Goal: Task Accomplishment & Management: Manage account settings

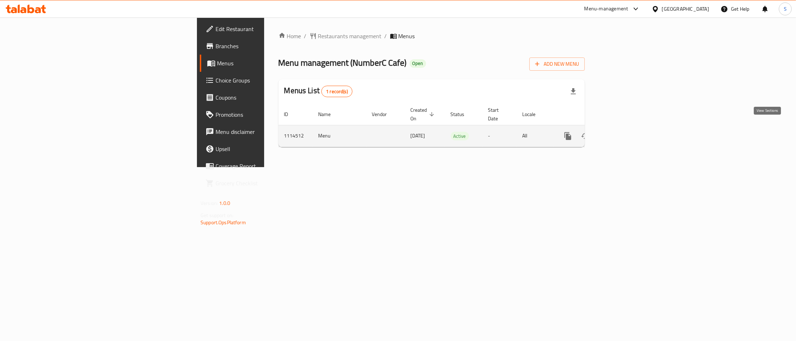
click at [622, 133] on icon "enhanced table" at bounding box center [619, 136] width 6 height 6
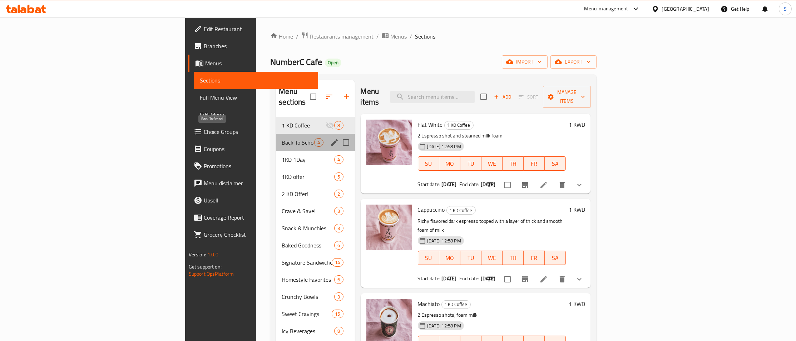
click at [282, 138] on span "Back To School" at bounding box center [298, 142] width 33 height 9
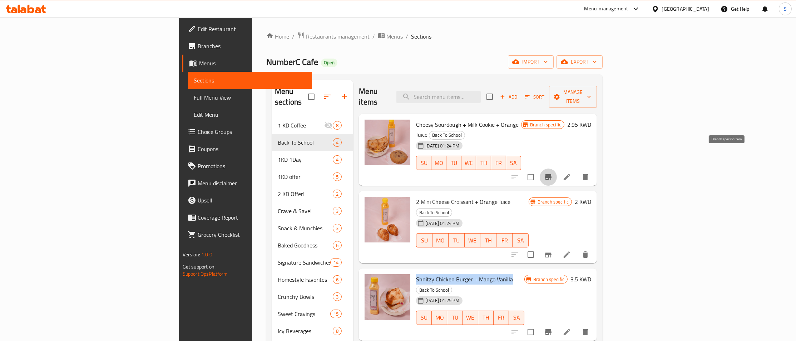
click at [552, 173] on icon "Branch-specific-item" at bounding box center [548, 177] width 9 height 9
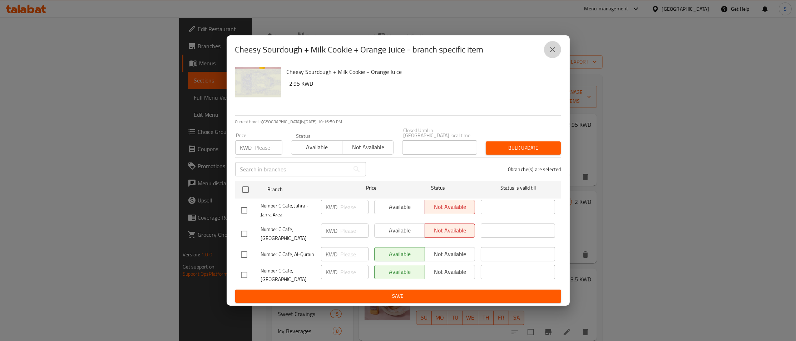
click at [557, 53] on button "close" at bounding box center [552, 49] width 17 height 17
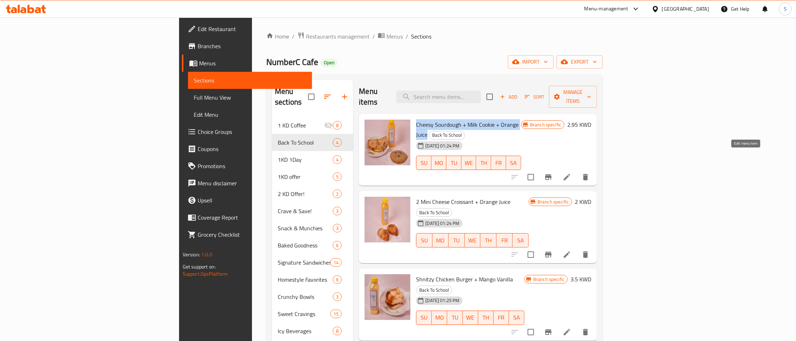
click at [571, 173] on icon at bounding box center [566, 177] width 9 height 9
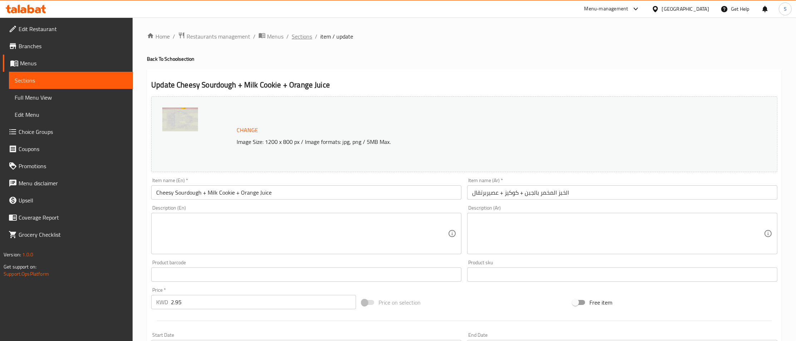
click at [298, 35] on span "Sections" at bounding box center [302, 36] width 20 height 9
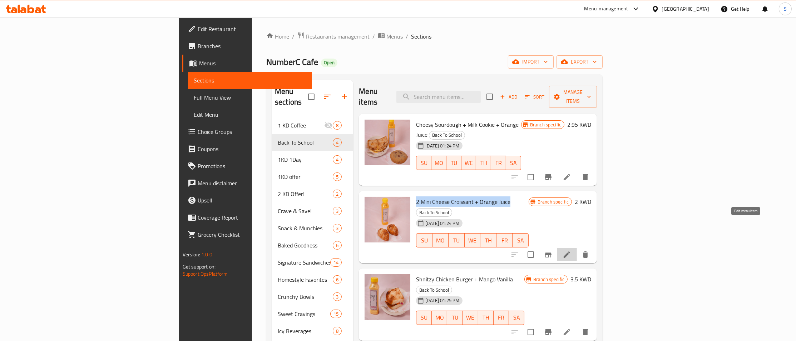
click at [571, 250] on icon at bounding box center [566, 254] width 9 height 9
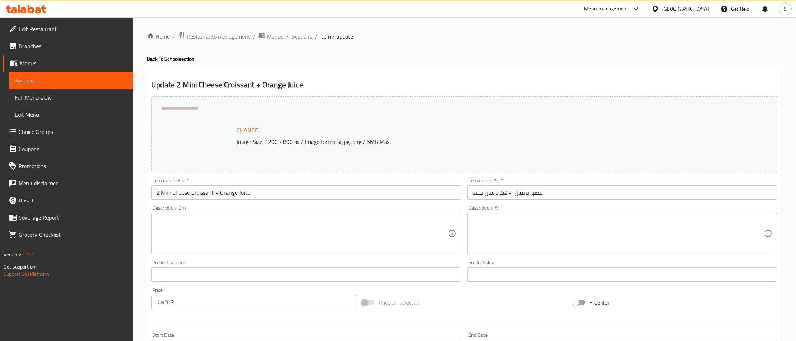
click at [298, 38] on span "Sections" at bounding box center [302, 36] width 20 height 9
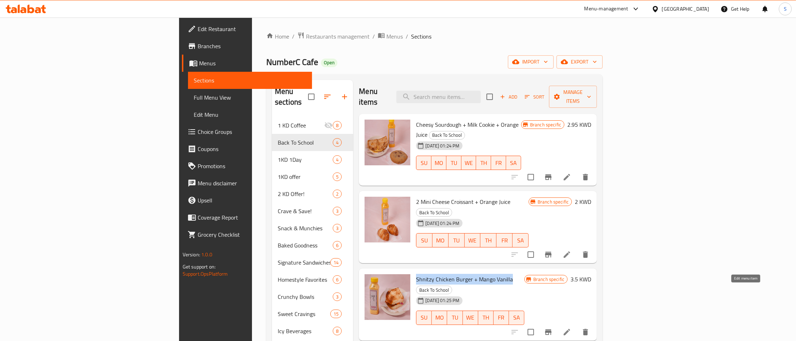
click at [571, 328] on icon at bounding box center [566, 332] width 9 height 9
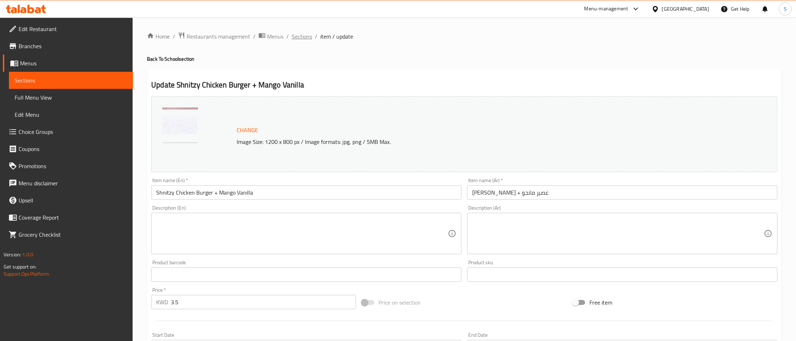
click at [301, 41] on span "Sections" at bounding box center [302, 36] width 20 height 9
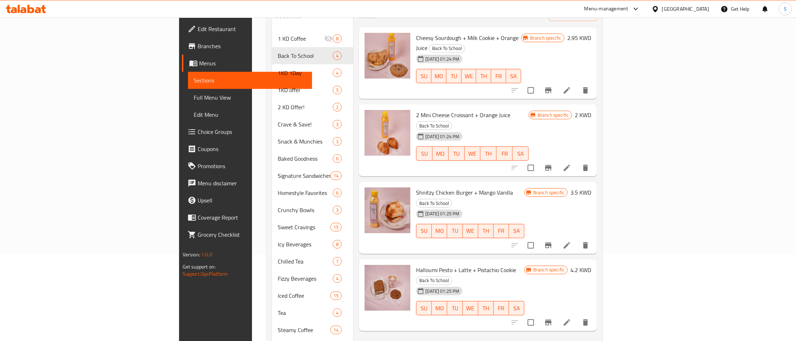
scroll to position [114, 0]
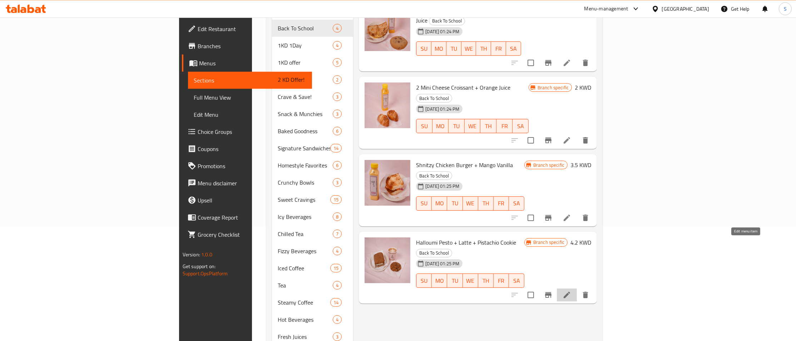
click at [571, 291] on icon at bounding box center [566, 295] width 9 height 9
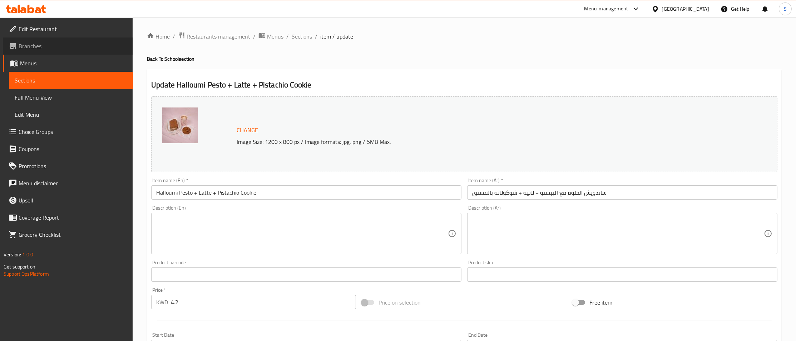
click at [59, 45] on span "Branches" at bounding box center [73, 46] width 109 height 9
